Goal: Task Accomplishment & Management: Complete application form

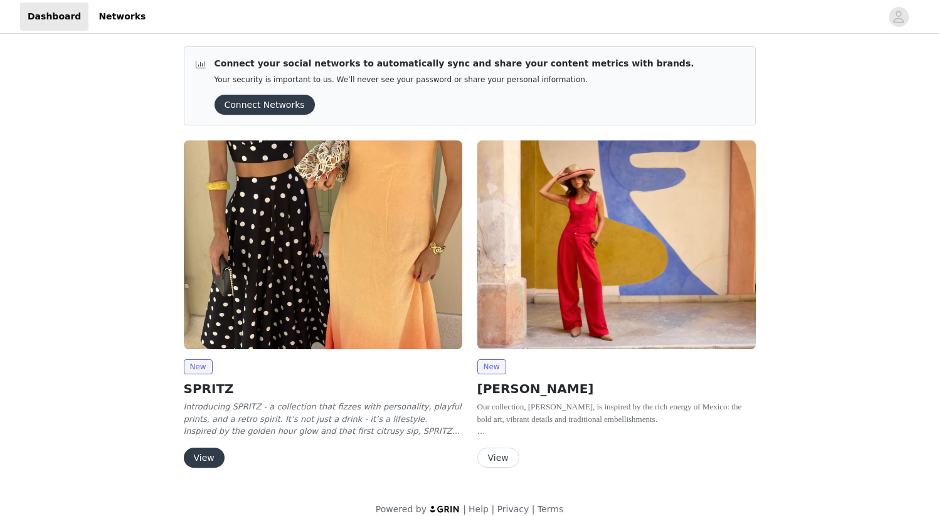
click at [320, 310] on img at bounding box center [323, 245] width 279 height 209
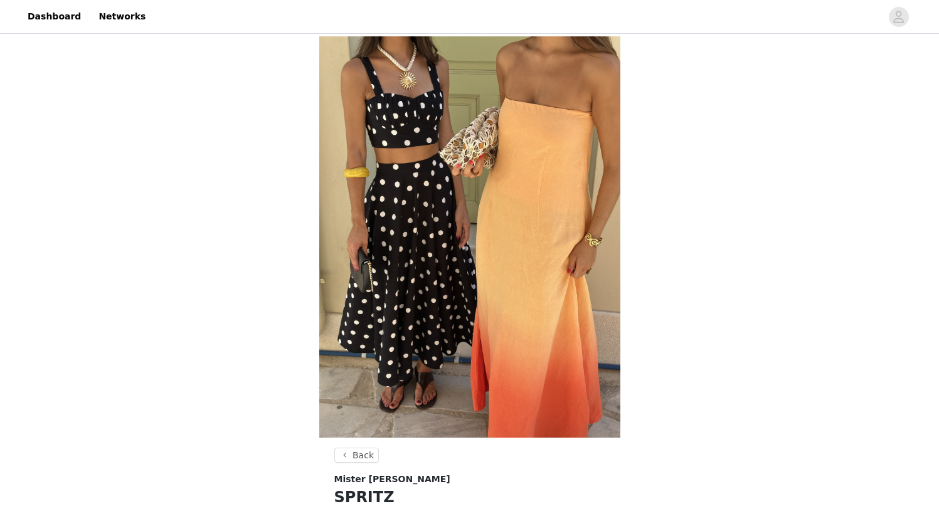
scroll to position [368, 0]
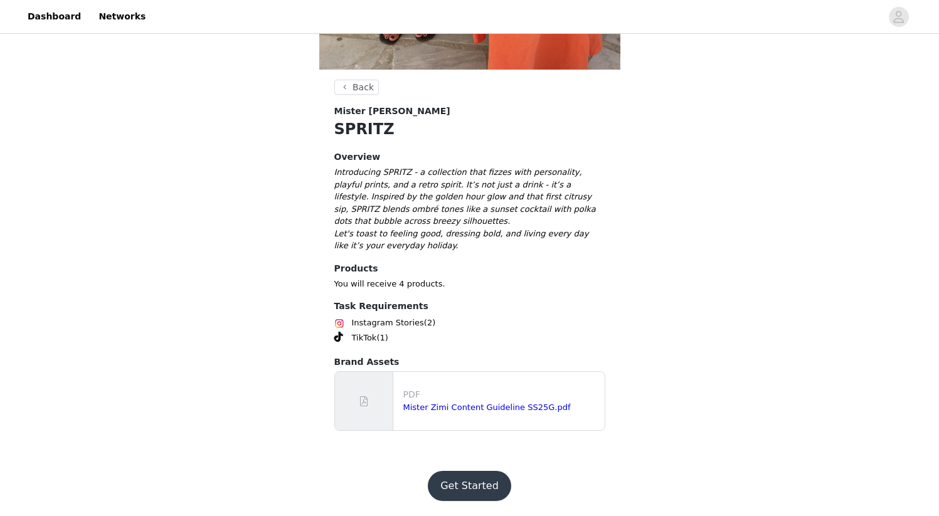
click at [455, 505] on footer "Get Started" at bounding box center [469, 486] width 163 height 60
click at [459, 498] on button "Get Started" at bounding box center [469, 486] width 83 height 30
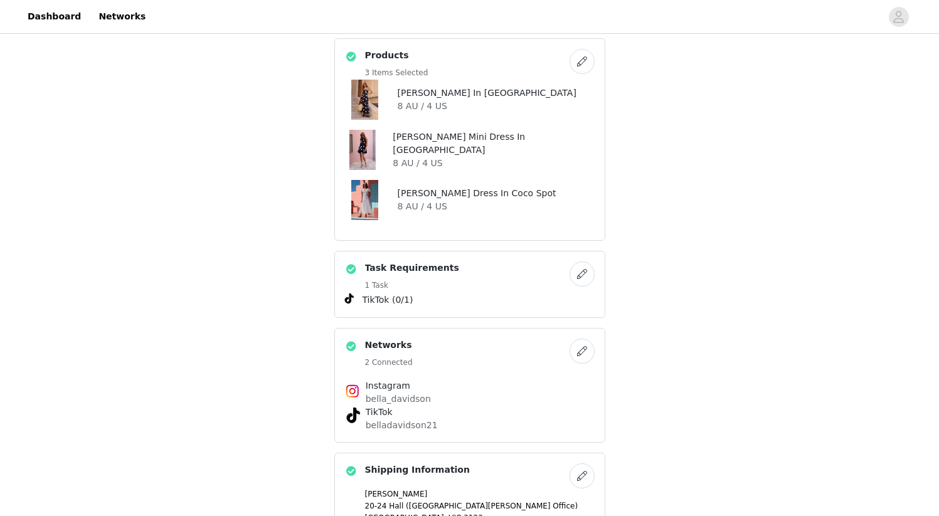
scroll to position [245, 0]
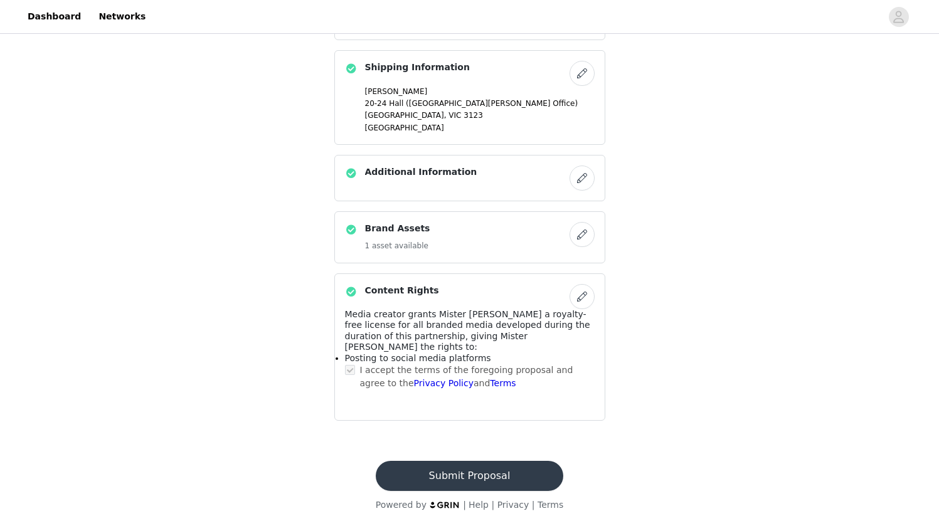
click at [458, 461] on button "Submit Proposal" at bounding box center [470, 476] width 188 height 30
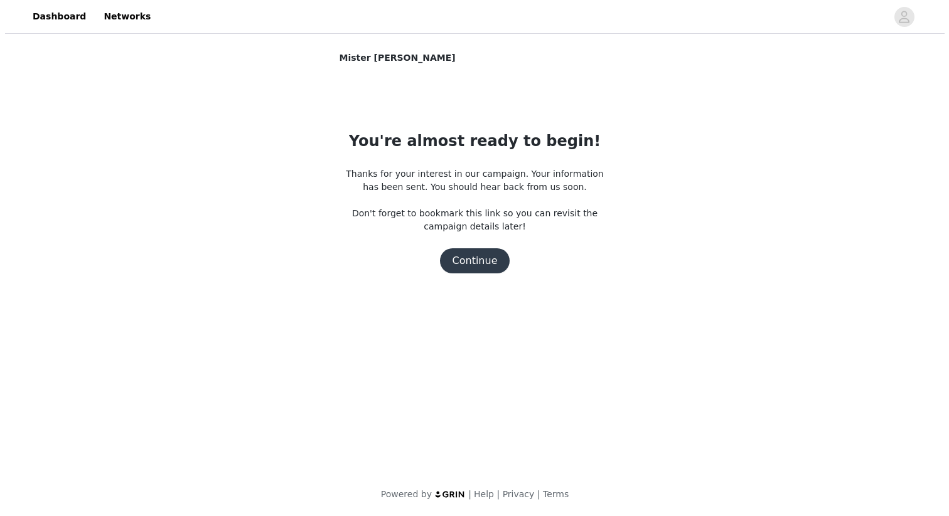
scroll to position [0, 0]
click at [459, 247] on div "You're almost ready to begin! Thanks for your interest in our campaign. Your in…" at bounding box center [474, 202] width 271 height 144
click at [459, 265] on button "Continue" at bounding box center [474, 260] width 70 height 25
